Goal: Contribute content

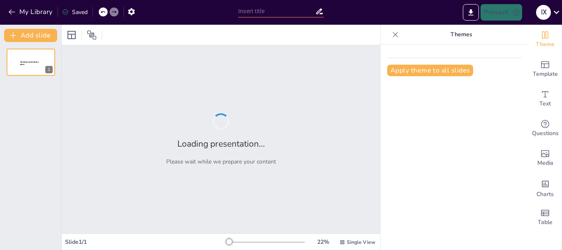
type input "Відновлення освітньої інфраструктури: Кроки до [GEOGRAPHIC_DATA]"
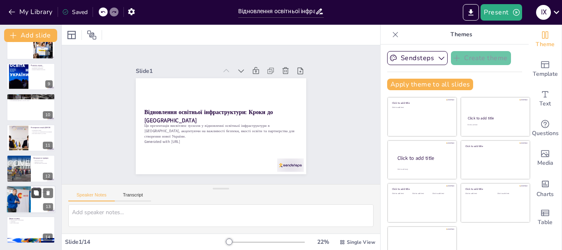
scroll to position [16, 0]
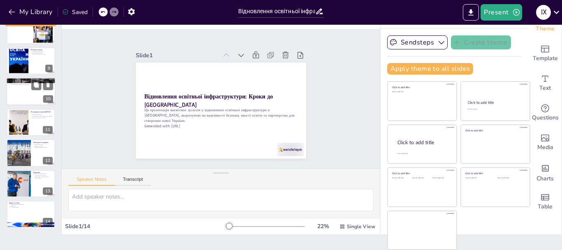
click at [19, 95] on div at bounding box center [30, 92] width 49 height 28
type textarea "Проєкт «Пліч-о-Пліч» став символом розвитку спорту в громаді та залучення молод…"
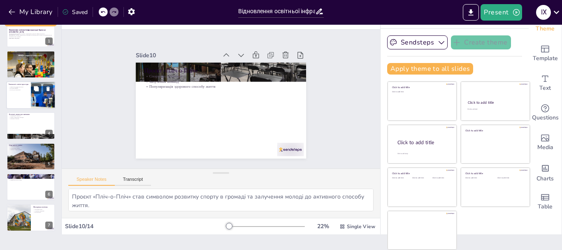
scroll to position [0, 0]
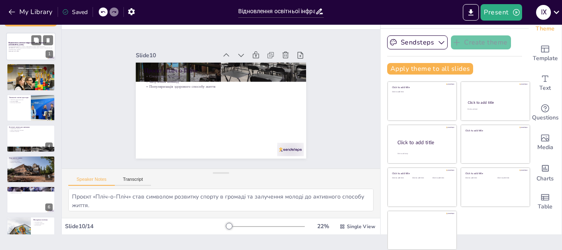
click at [24, 48] on p "Ця презентація висвітлює зусилля у відновленні освітньої інфраструктури в [GEOG…" at bounding box center [31, 48] width 44 height 5
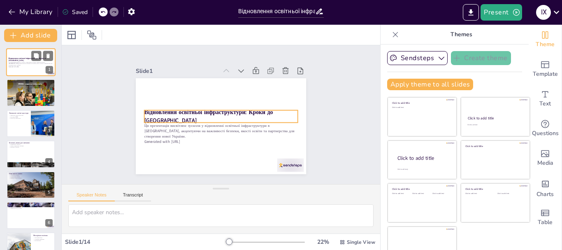
click at [26, 59] on p "Відновлення освітньої інфраструктури: Кроки до [GEOGRAPHIC_DATA]" at bounding box center [31, 59] width 44 height 5
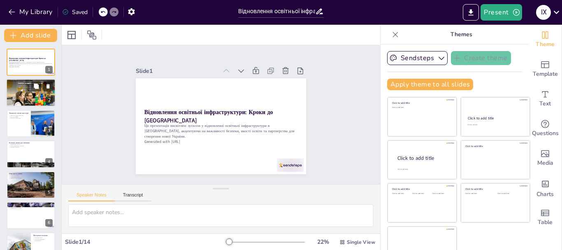
click at [31, 95] on div at bounding box center [30, 92] width 49 height 33
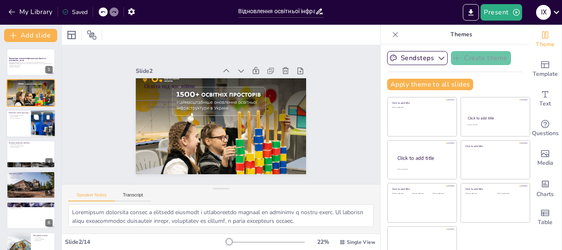
click at [30, 133] on div at bounding box center [30, 124] width 49 height 28
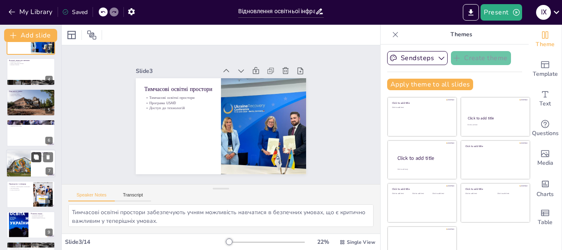
click at [32, 153] on button at bounding box center [36, 157] width 10 height 10
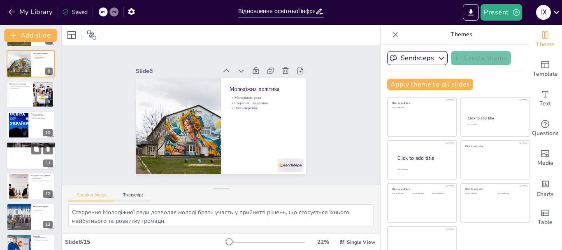
click at [25, 158] on div at bounding box center [30, 156] width 49 height 28
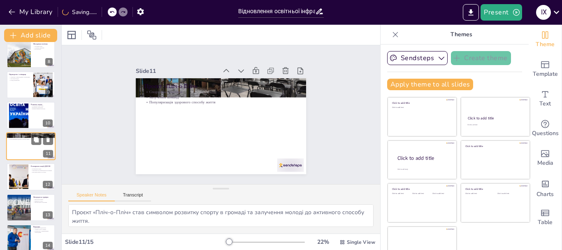
scroll to position [261, 0]
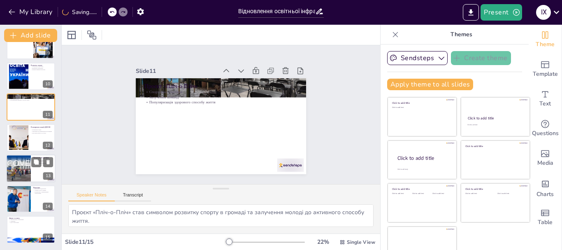
click at [25, 159] on div at bounding box center [18, 168] width 49 height 28
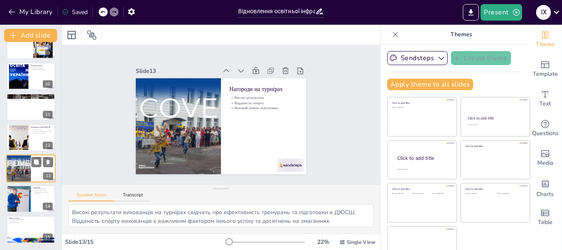
scroll to position [16, 0]
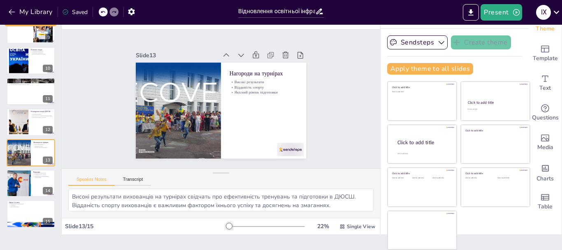
click at [303, 123] on div "Slide 1 Відновлення освітньої інфраструктури: Кроки до нової України Ця презент…" at bounding box center [221, 98] width 228 height 141
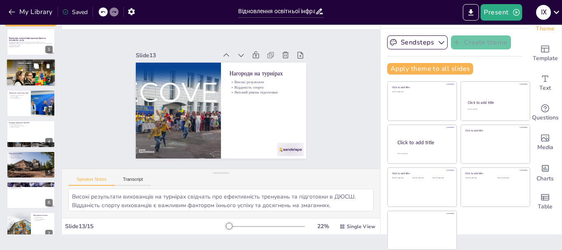
scroll to position [0, 0]
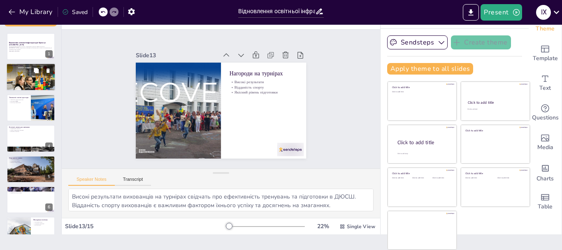
click at [35, 65] on p "Освіта під час війни" at bounding box center [31, 66] width 44 height 2
type textarea "Збереження освітньої мережі є ключовим фактором у забезпеченні доступу до навча…"
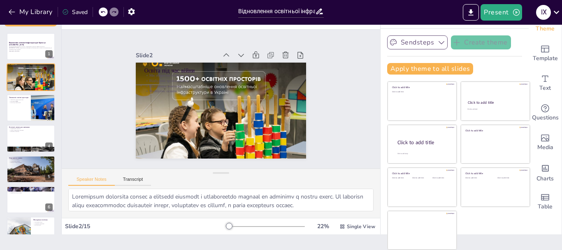
click at [424, 43] on button "Sendsteps" at bounding box center [417, 42] width 61 height 14
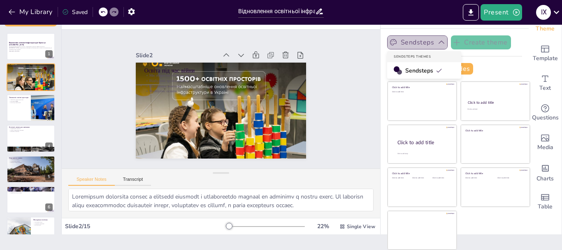
click at [417, 39] on button "Sendsteps" at bounding box center [417, 42] width 61 height 14
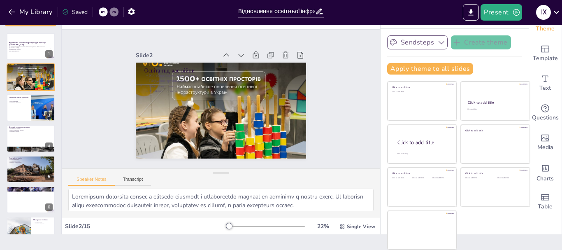
click at [438, 43] on icon "button" at bounding box center [442, 42] width 8 height 8
click at [473, 10] on icon "Export to PowerPoint" at bounding box center [471, 12] width 5 height 6
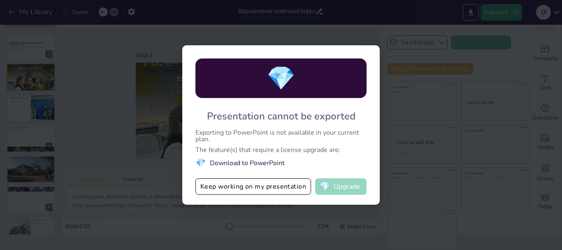
click at [342, 188] on button "💎 Upgrade" at bounding box center [340, 186] width 51 height 16
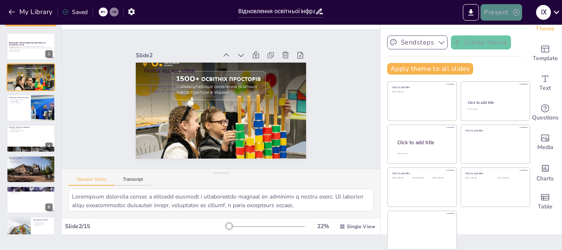
click at [513, 12] on icon "button" at bounding box center [517, 12] width 8 height 8
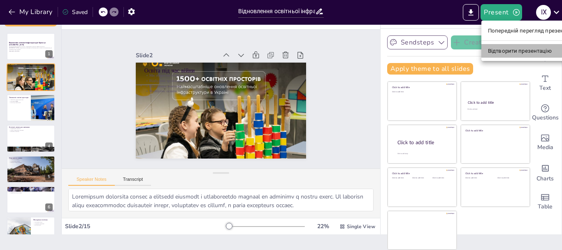
click at [511, 53] on font "Відтворити презентацію" at bounding box center [520, 51] width 64 height 6
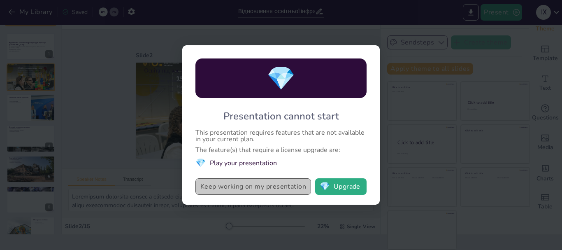
click at [257, 186] on button "Keep working on my presentation" at bounding box center [254, 186] width 116 height 16
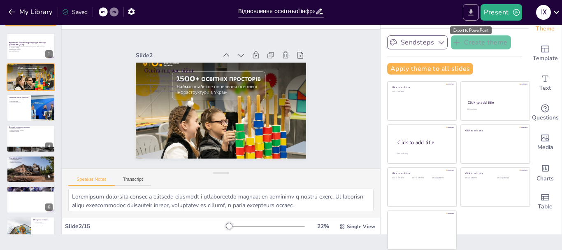
click at [470, 14] on icon "Export to PowerPoint" at bounding box center [471, 12] width 9 height 9
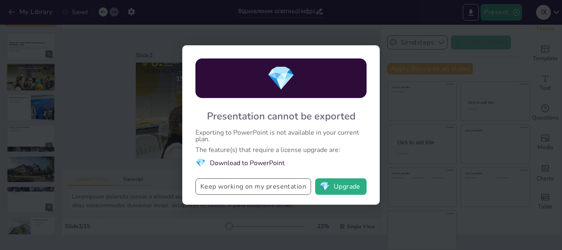
click at [248, 186] on button "Keep working on my presentation" at bounding box center [254, 186] width 116 height 16
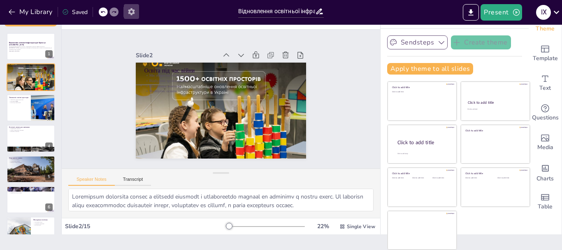
click at [128, 11] on icon "button" at bounding box center [131, 11] width 9 height 9
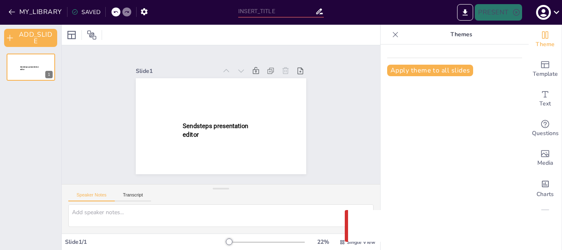
type input "Відновлення освітньої інфраструктури: Кроки до [GEOGRAPHIC_DATA]"
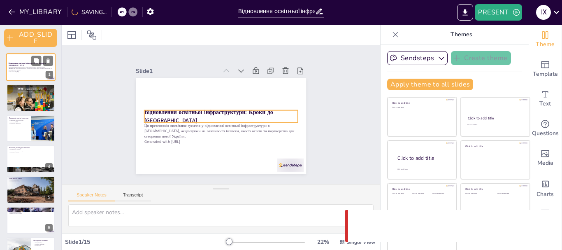
click at [23, 65] on p "Відновлення освітньої інфраструктури: Кроки до [GEOGRAPHIC_DATA]" at bounding box center [31, 64] width 44 height 5
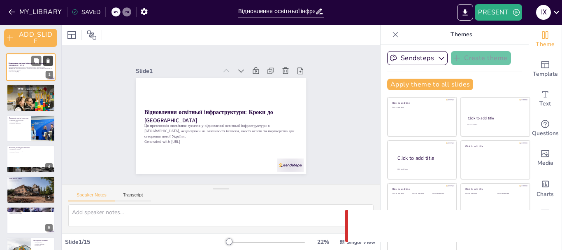
click at [51, 62] on icon at bounding box center [48, 61] width 6 height 6
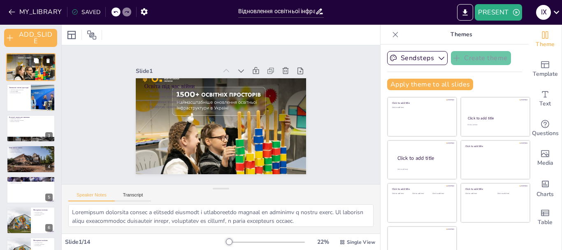
click at [47, 61] on icon at bounding box center [48, 61] width 6 height 6
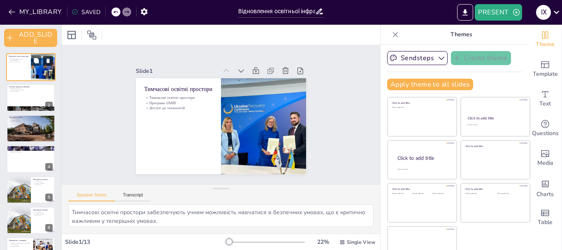
click at [47, 61] on icon at bounding box center [48, 61] width 6 height 6
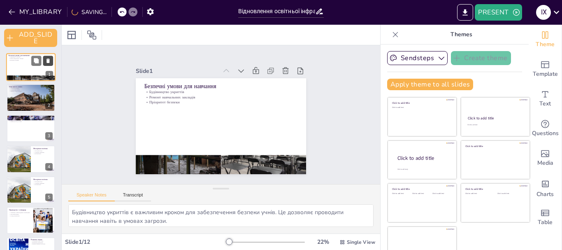
click at [47, 61] on icon at bounding box center [48, 61] width 6 height 6
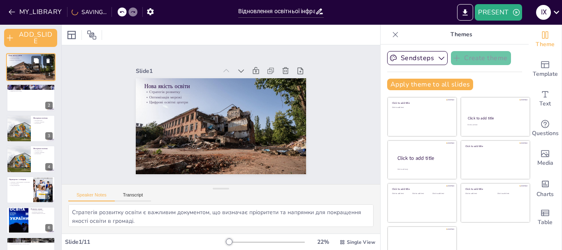
click at [47, 61] on icon at bounding box center [48, 61] width 6 height 6
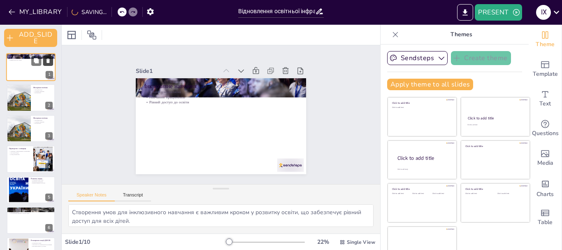
click at [47, 61] on icon at bounding box center [48, 61] width 6 height 6
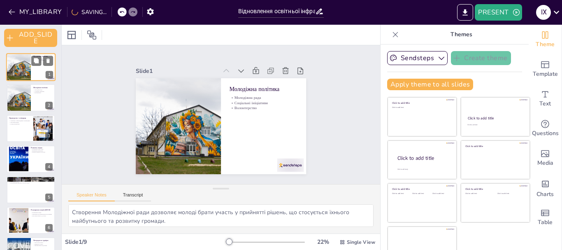
click at [51, 61] on div "Молодіжна політика Молодіжна рада Соціальні ініціативи Волонтерство 1" at bounding box center [30, 67] width 49 height 28
click at [48, 59] on icon at bounding box center [48, 60] width 3 height 5
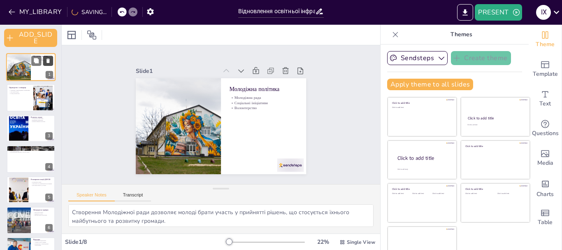
click at [48, 59] on icon at bounding box center [48, 60] width 3 height 5
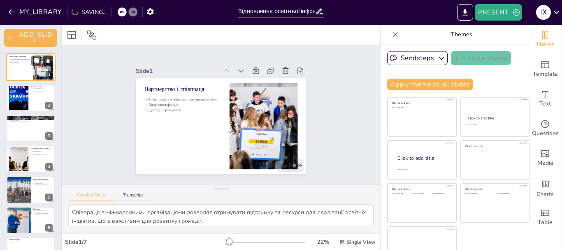
click at [48, 59] on icon at bounding box center [48, 60] width 3 height 5
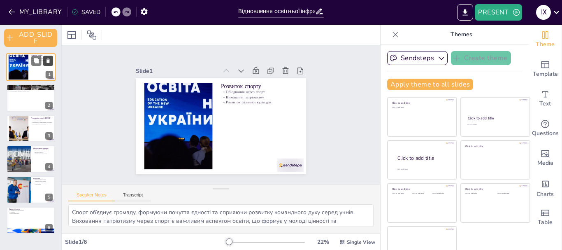
click at [48, 59] on icon at bounding box center [48, 60] width 3 height 5
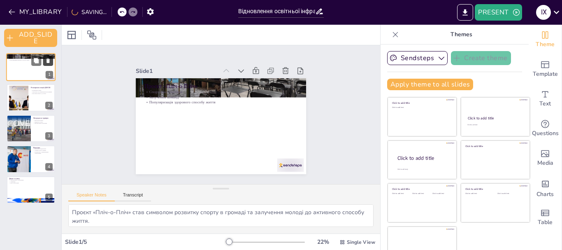
click at [48, 59] on icon at bounding box center [48, 60] width 3 height 5
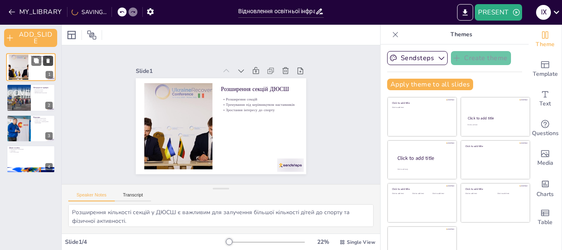
click at [48, 59] on icon at bounding box center [48, 60] width 3 height 5
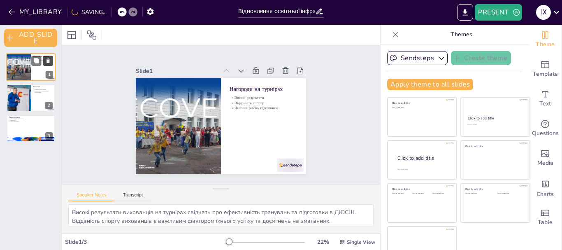
click at [48, 59] on icon at bounding box center [48, 60] width 3 height 5
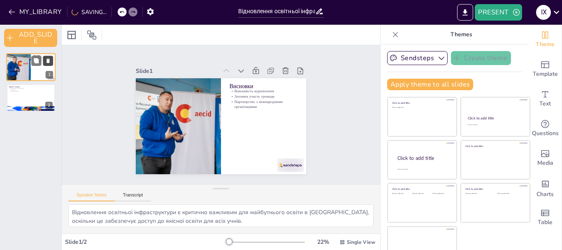
click at [48, 59] on icon at bounding box center [48, 60] width 3 height 5
type textarea "Запрошення до обговорення є важливим кроком для залучення громади до процесу ві…"
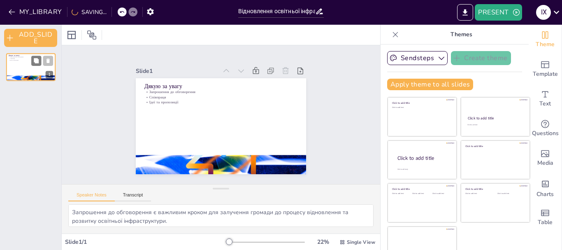
click at [48, 59] on icon at bounding box center [48, 60] width 3 height 5
click at [46, 63] on icon at bounding box center [48, 61] width 6 height 6
click at [40, 122] on div "Дякую за увагу Запрошення до обговорення Співпраця Ідеї та пропозиції 1" at bounding box center [30, 148] width 61 height 203
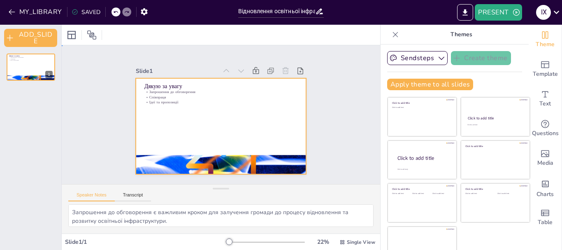
click at [217, 121] on div at bounding box center [221, 126] width 170 height 96
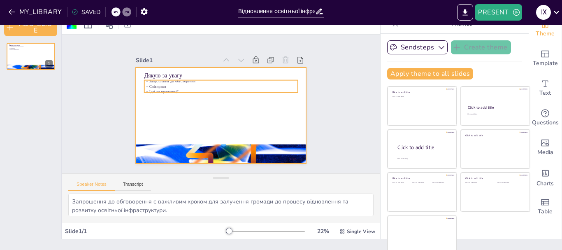
scroll to position [16, 0]
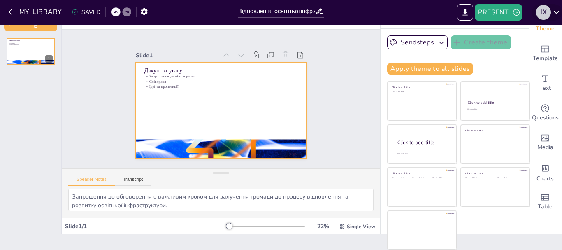
click at [544, 10] on div "І Х" at bounding box center [543, 12] width 15 height 15
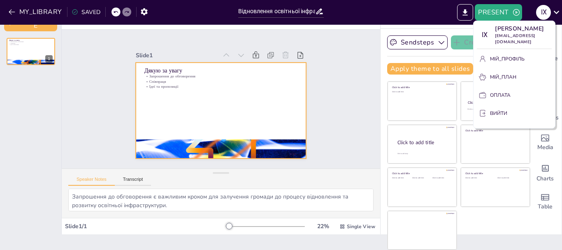
click at [495, 110] on font "ВИЙТИ" at bounding box center [498, 113] width 17 height 7
